Goal: Transaction & Acquisition: Book appointment/travel/reservation

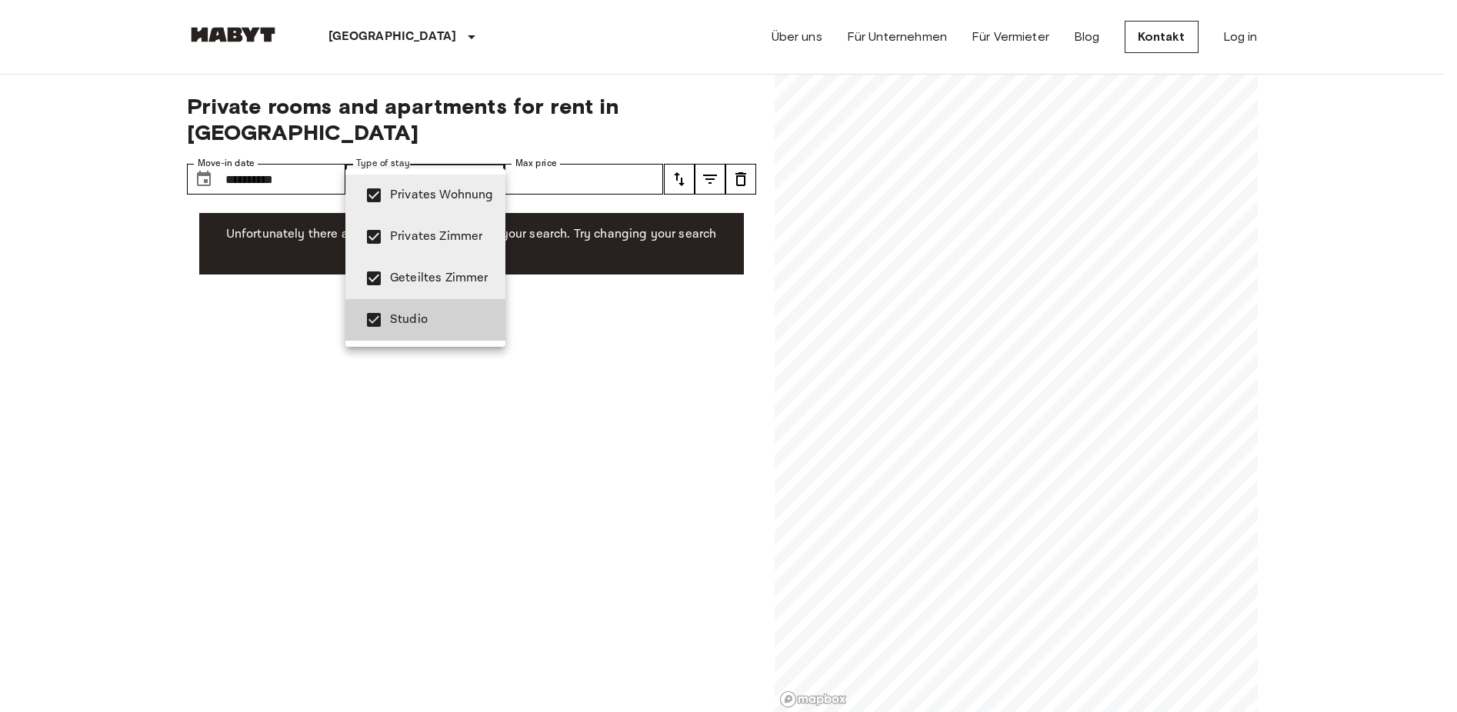
click at [419, 204] on span "Privates Wohnung" at bounding box center [441, 195] width 103 height 18
click at [405, 286] on span "Geteiltes Zimmer" at bounding box center [441, 278] width 103 height 18
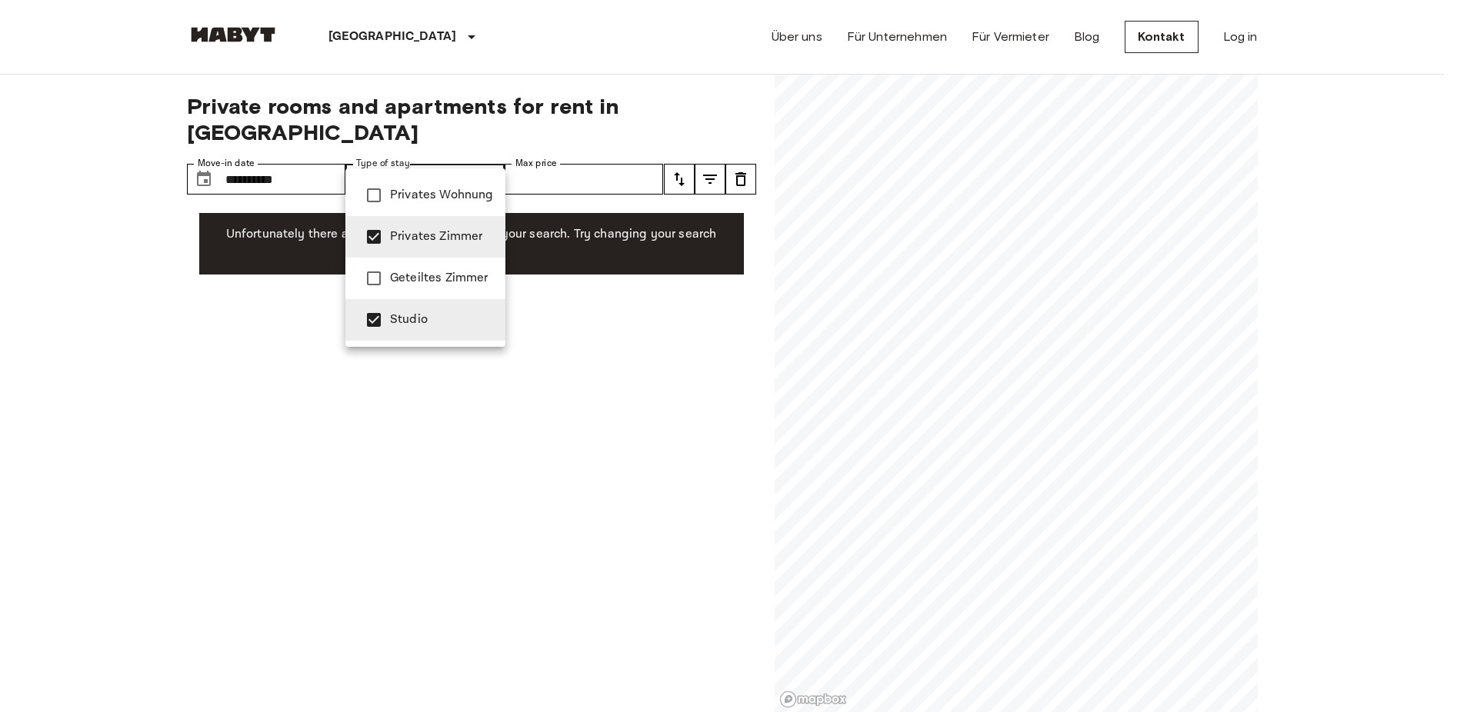
type input "**********"
drag, startPoint x: 296, startPoint y: 156, endPoint x: 263, endPoint y: 147, distance: 34.3
click at [263, 147] on div at bounding box center [728, 356] width 1457 height 712
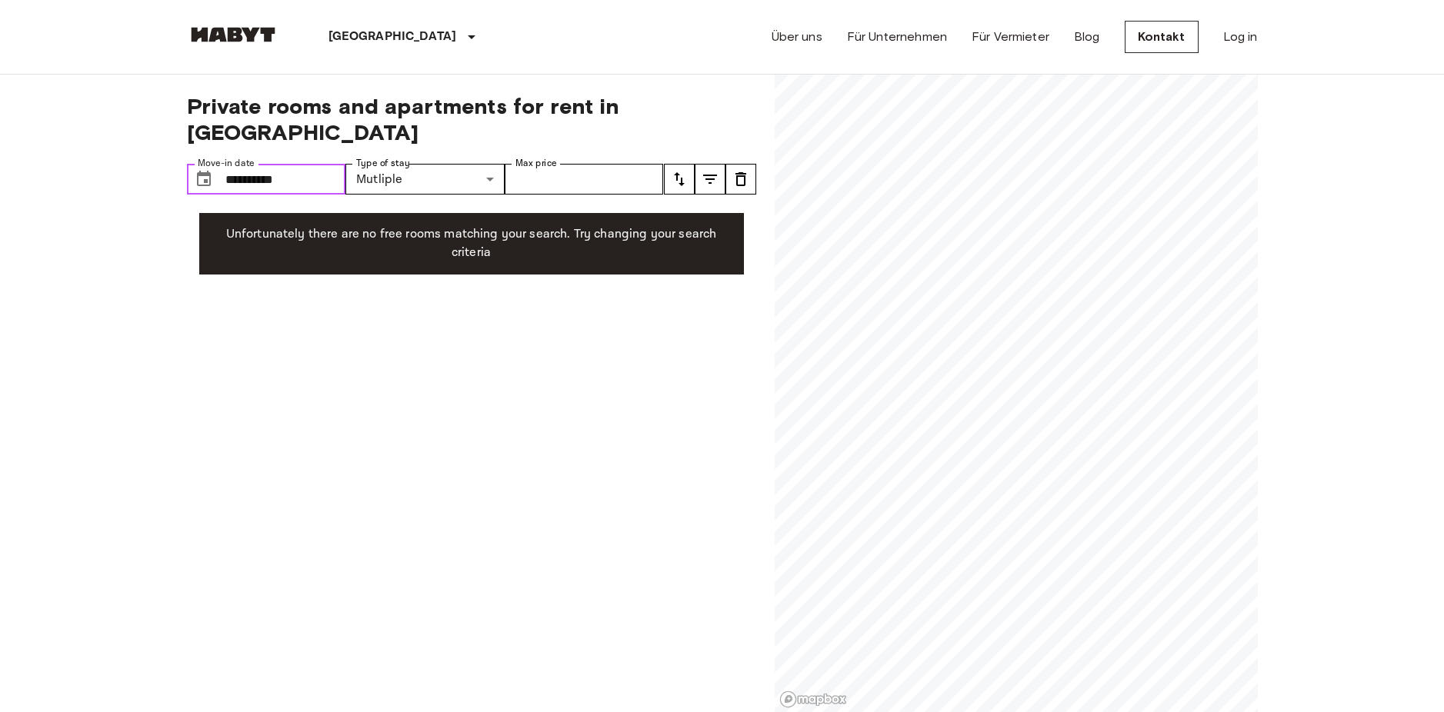
drag, startPoint x: 298, startPoint y: 155, endPoint x: 192, endPoint y: 140, distance: 107.2
click at [192, 164] on div "**********" at bounding box center [266, 179] width 159 height 31
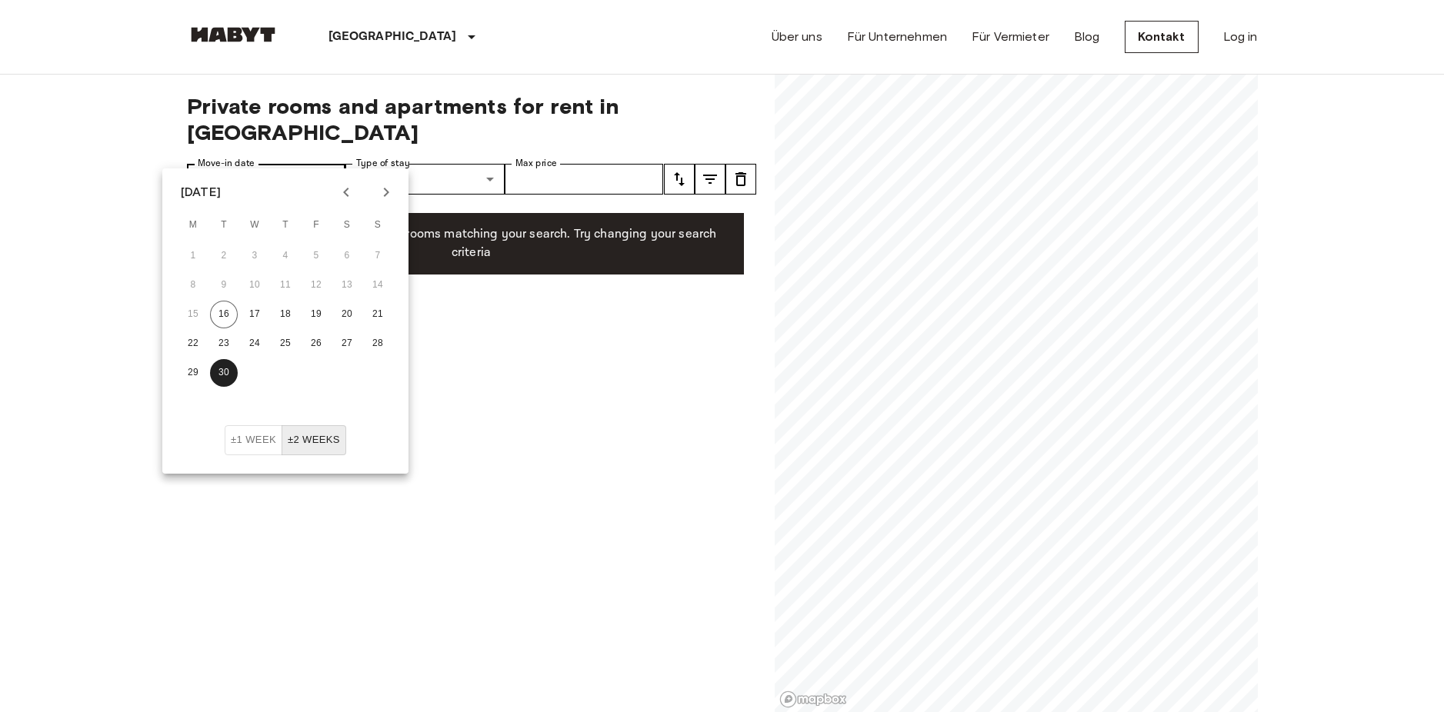
click at [210, 359] on button "30" at bounding box center [224, 373] width 28 height 28
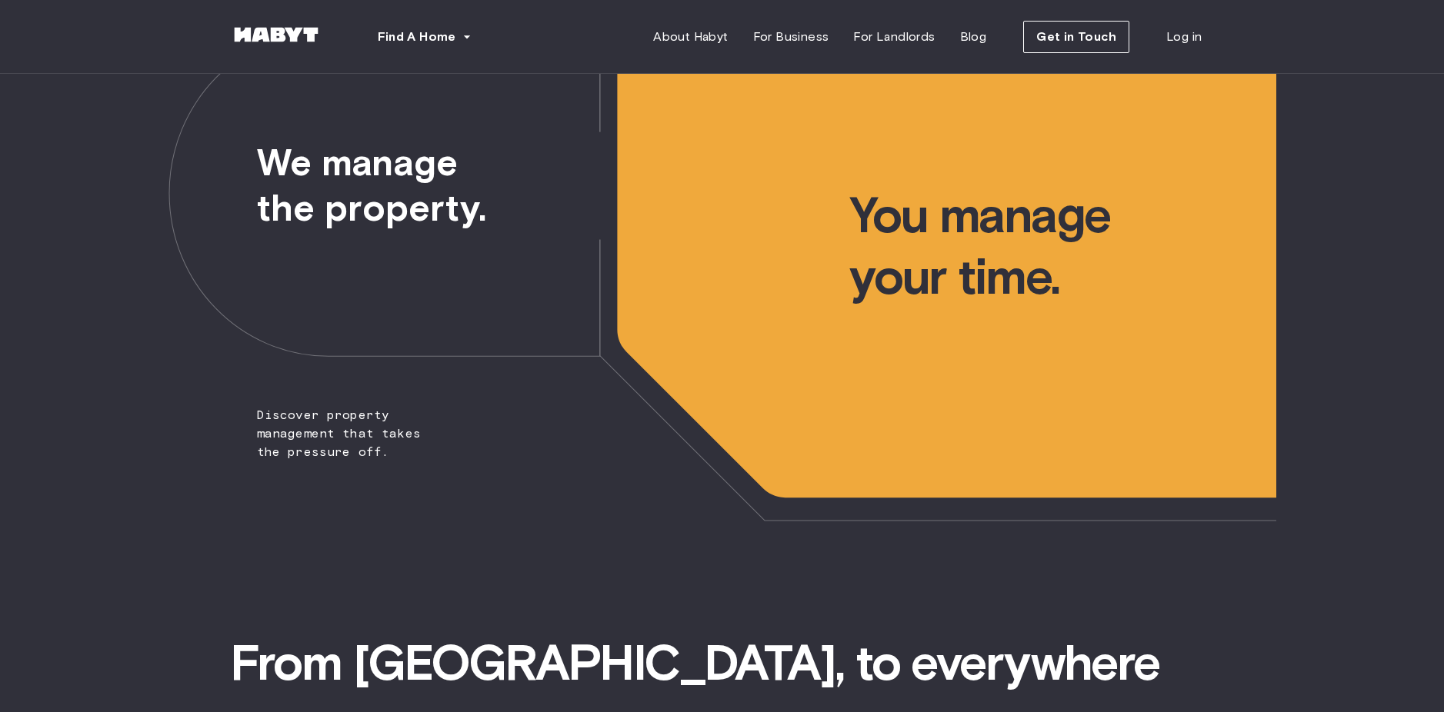
scroll to position [78, 0]
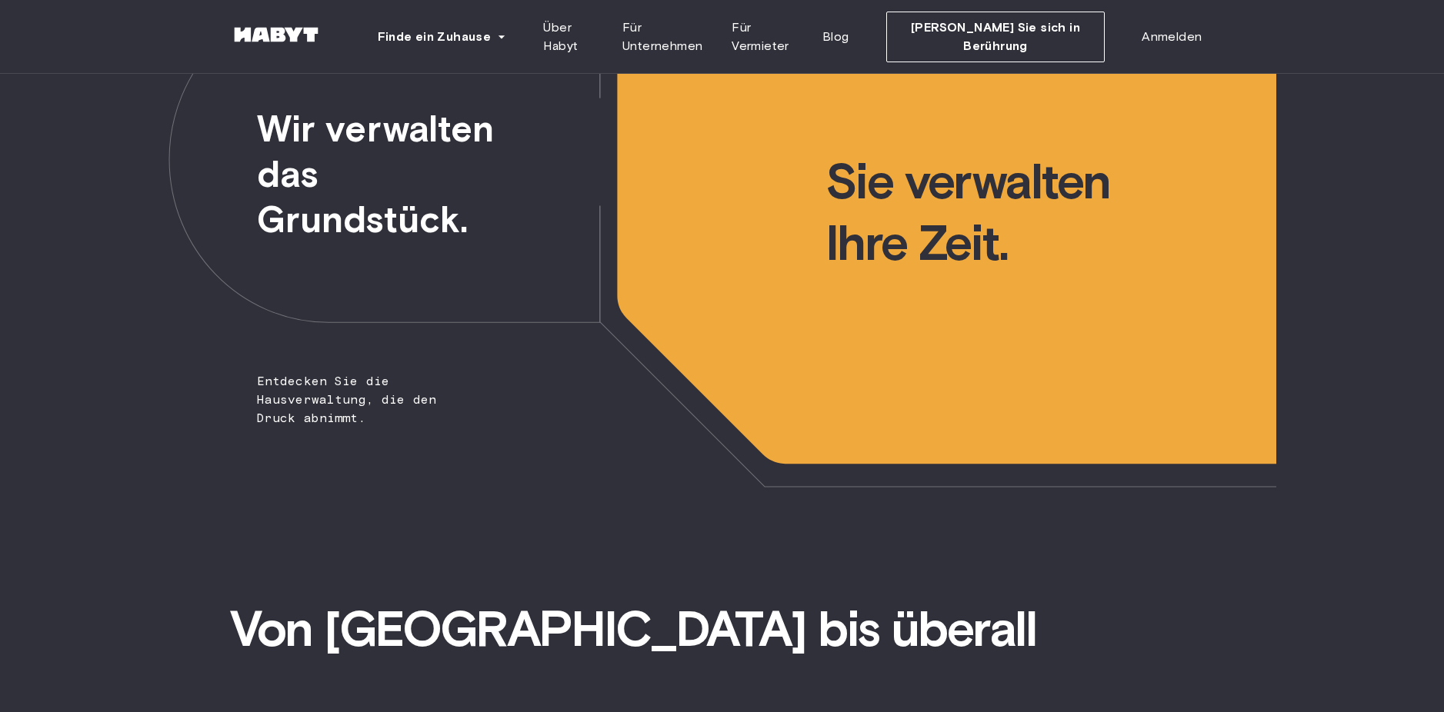
click at [302, 38] on img at bounding box center [276, 34] width 92 height 15
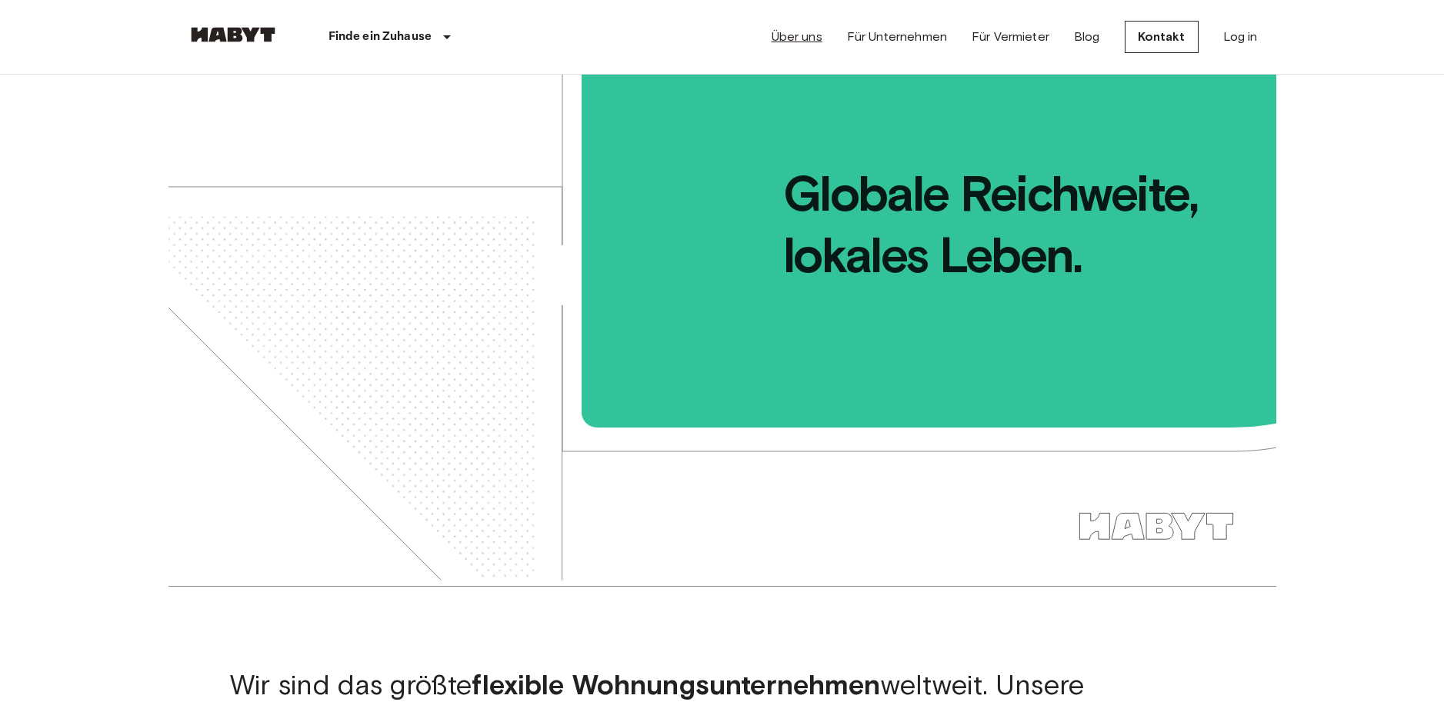
click at [804, 38] on link "Über uns" at bounding box center [797, 37] width 51 height 18
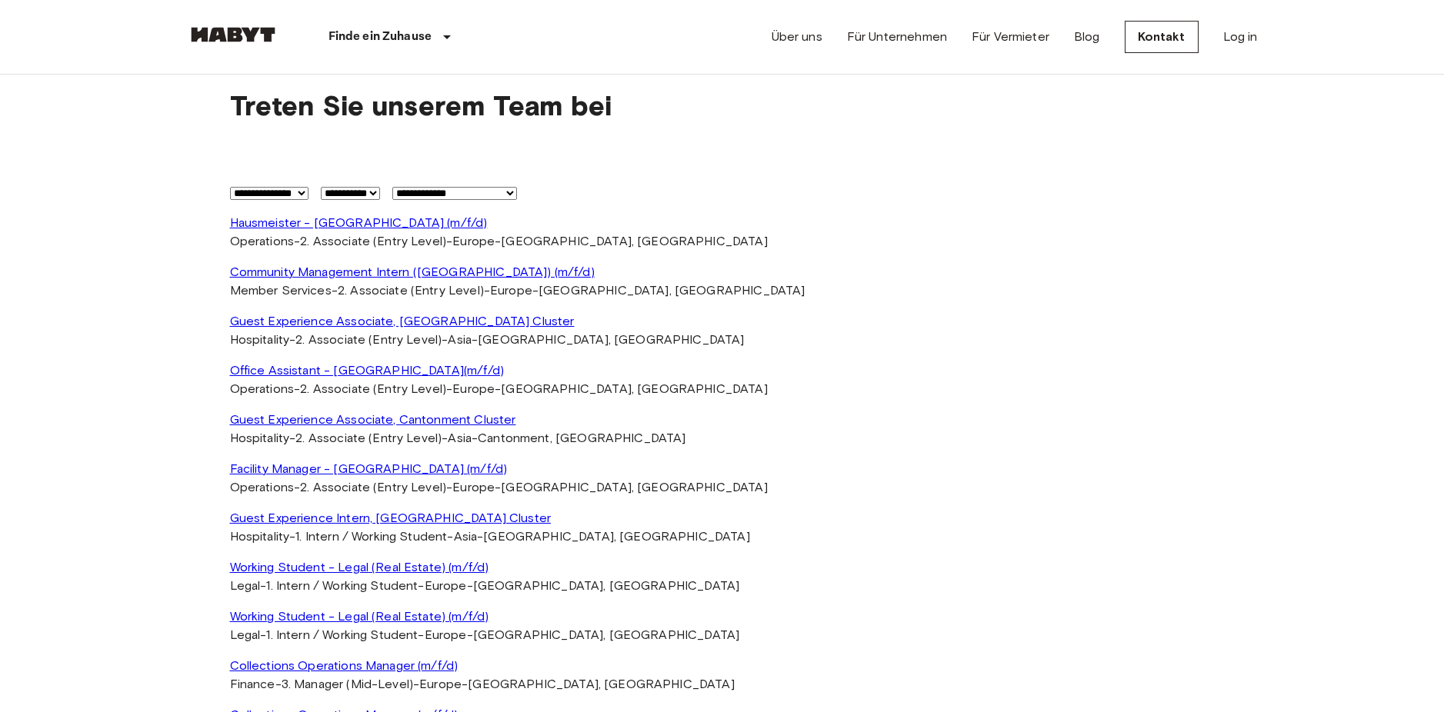
scroll to position [3532, 0]
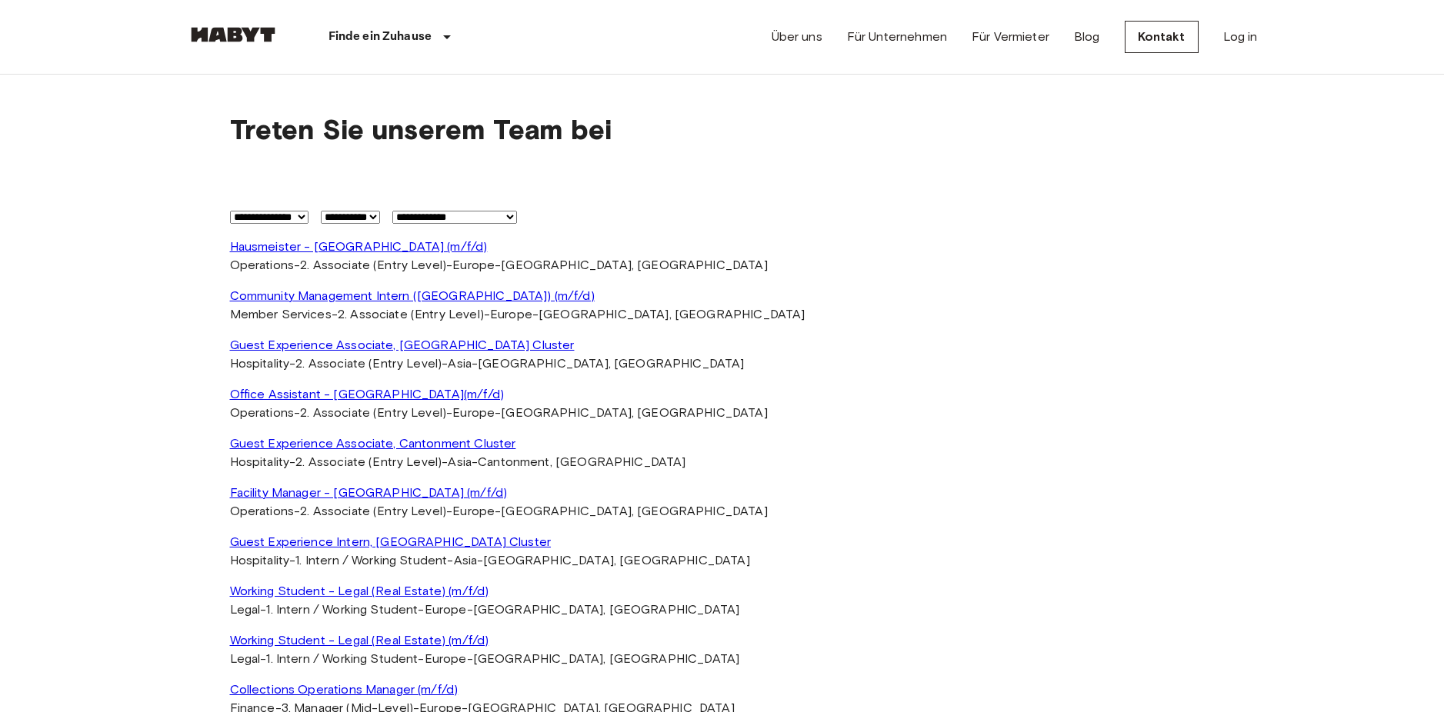
click at [291, 294] on link "Community Management Intern (Berlin) (m/f/d)" at bounding box center [722, 296] width 985 height 18
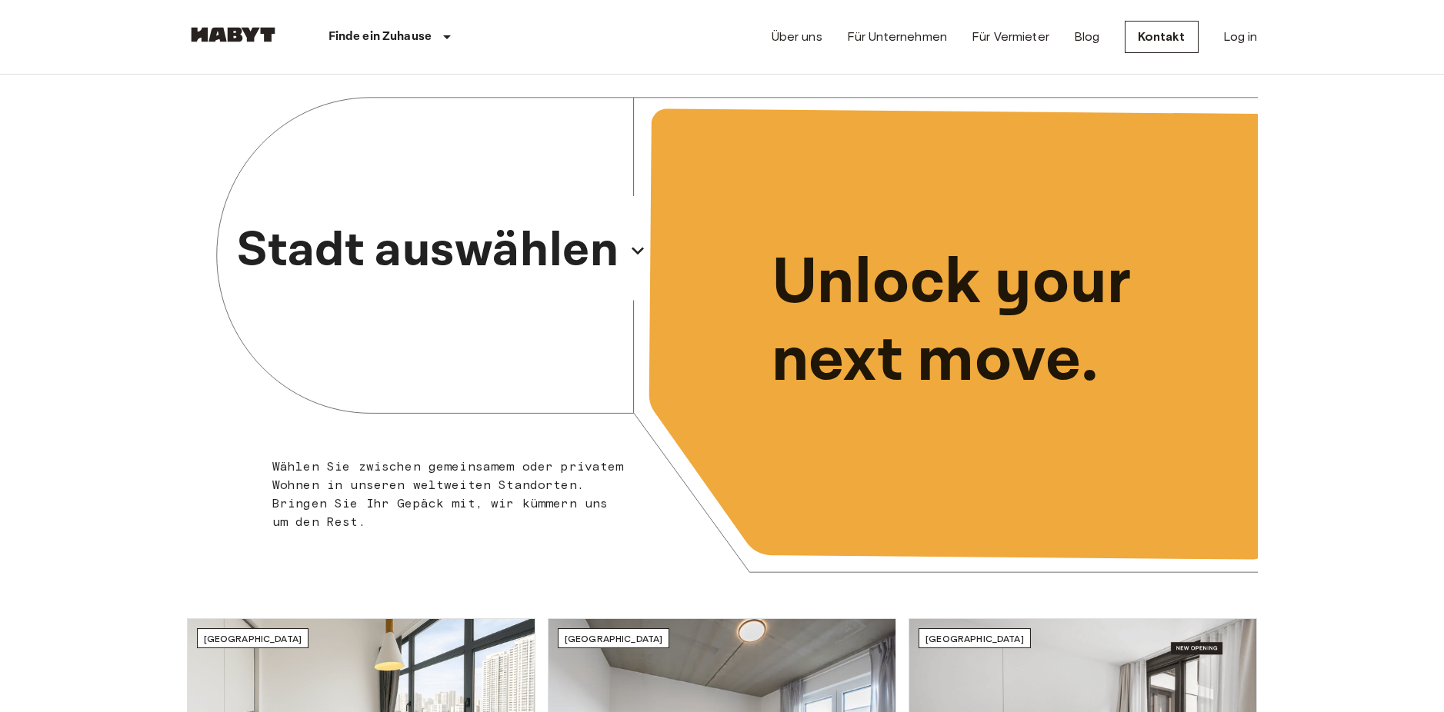
click at [509, 259] on p "Stadt auswählen" at bounding box center [428, 251] width 382 height 74
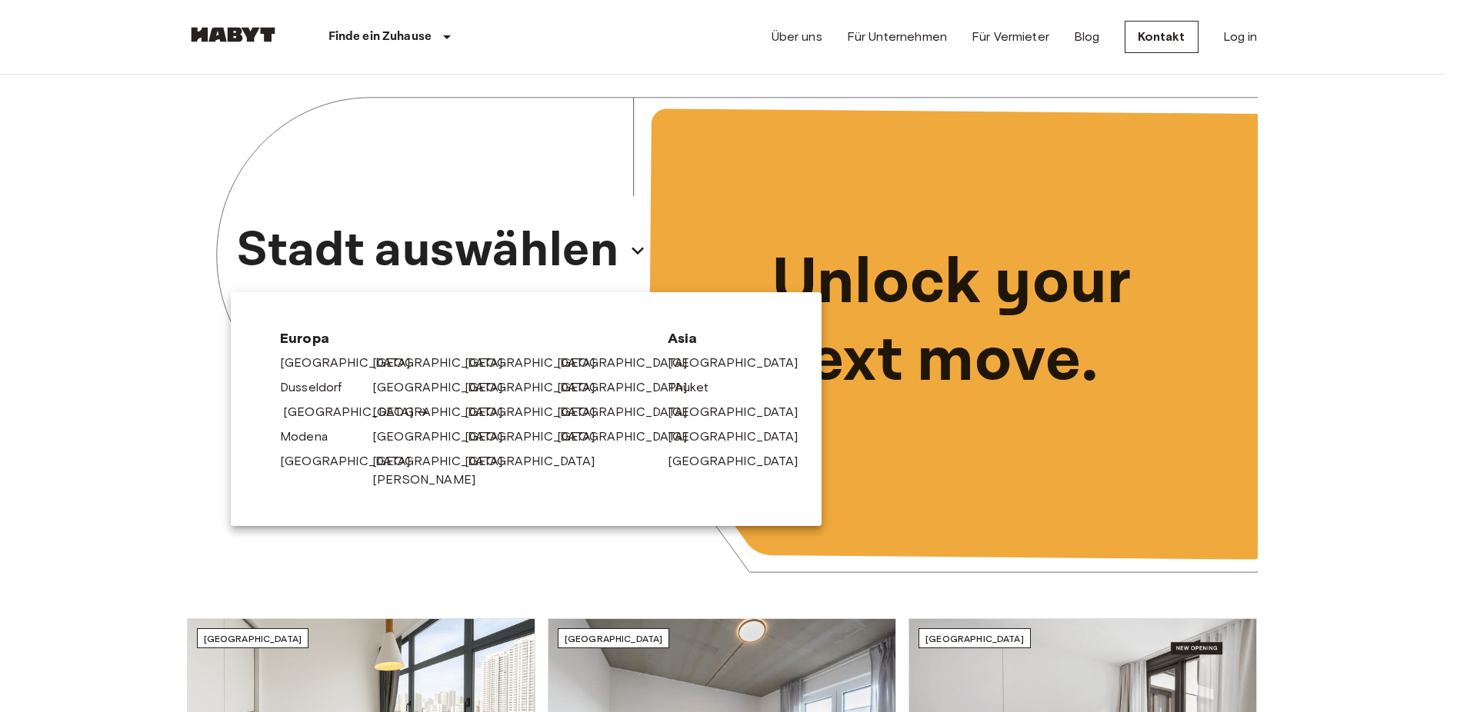
click at [323, 412] on link "[GEOGRAPHIC_DATA]" at bounding box center [356, 412] width 146 height 18
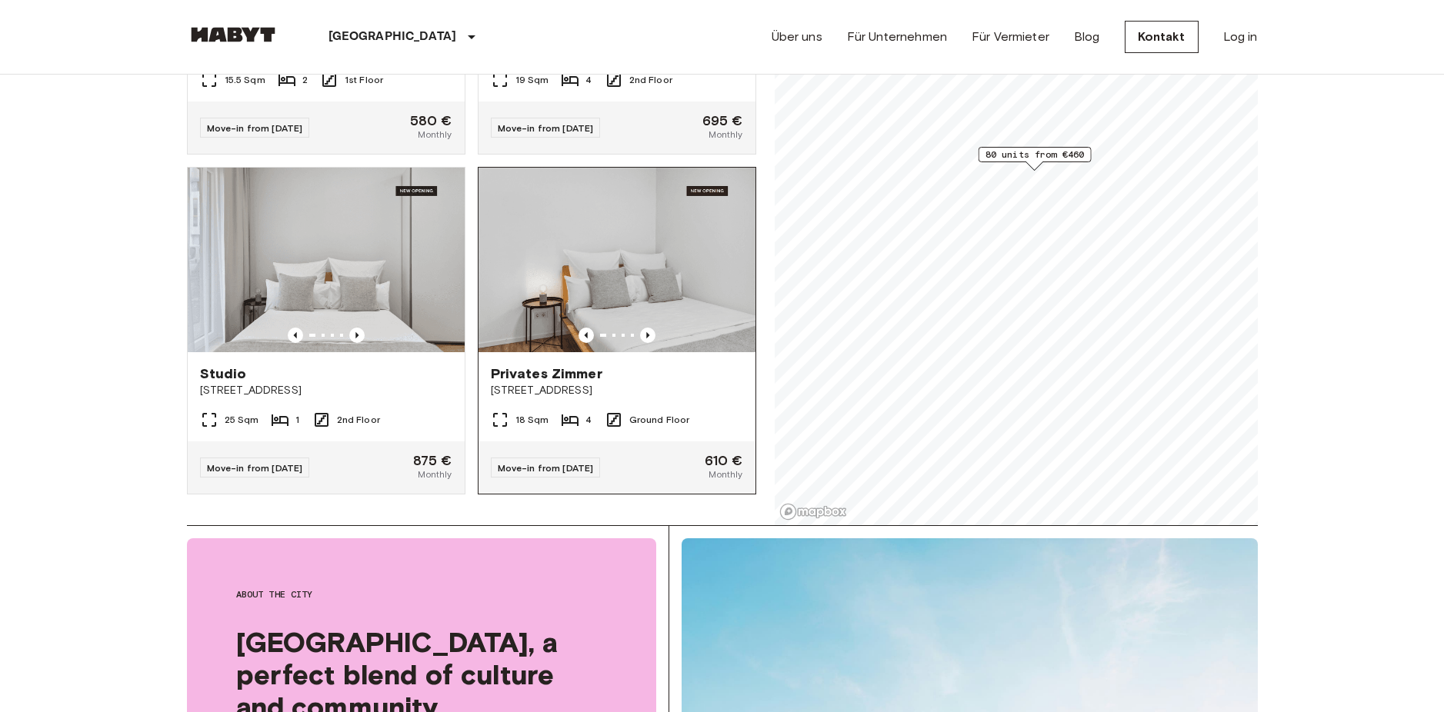
scroll to position [157, 0]
